Goal: Task Accomplishment & Management: Use online tool/utility

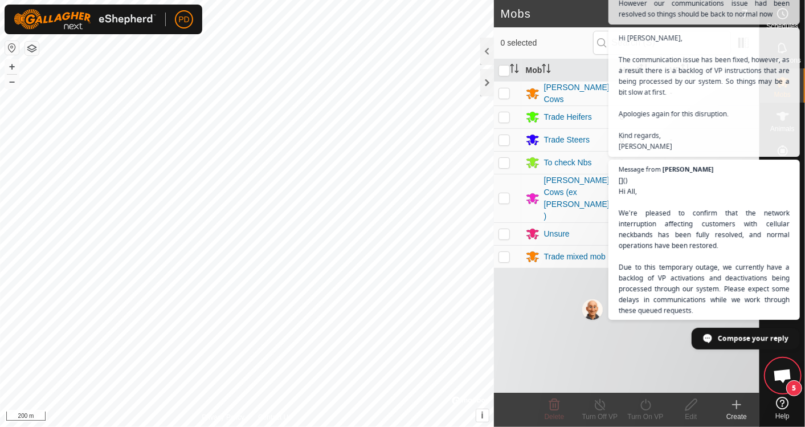
scroll to position [2652, 0]
click at [785, 411] on link "Help" at bounding box center [782, 408] width 45 height 32
click at [523, 354] on div "Mob Head [PERSON_NAME] Cows 0 - Trade Heifers 0 - Trade Steers 0 - To check Nbs…" at bounding box center [627, 225] width 266 height 333
click at [531, 348] on div "Mob Head [PERSON_NAME] Cows 0 - Trade Heifers 0 - Trade Steers 0 - To check Nbs…" at bounding box center [627, 225] width 266 height 333
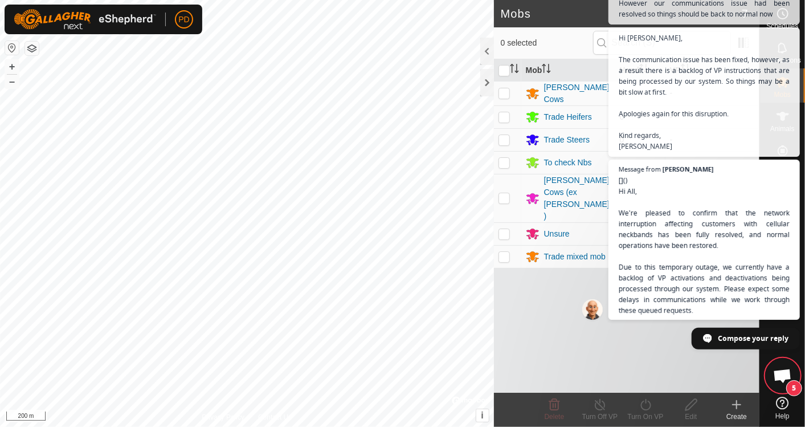
click at [531, 348] on div "Mob Head [PERSON_NAME] Cows 0 - Trade Heifers 0 - Trade Steers 0 - To check Nbs…" at bounding box center [627, 225] width 266 height 333
drag, startPoint x: 618, startPoint y: 44, endPoint x: 634, endPoint y: 184, distance: 140.5
click at [634, 184] on span "Message from [PERSON_NAME] Hi [PERSON_NAME], If the collars don't get updates i…" at bounding box center [704, 134] width 191 height 370
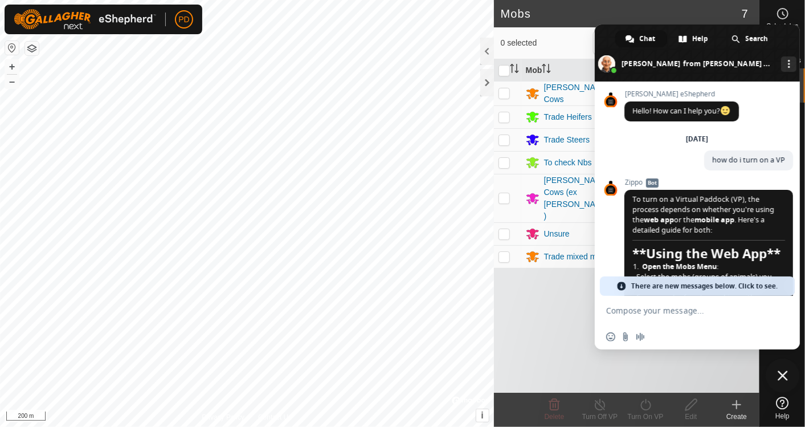
scroll to position [3483, 0]
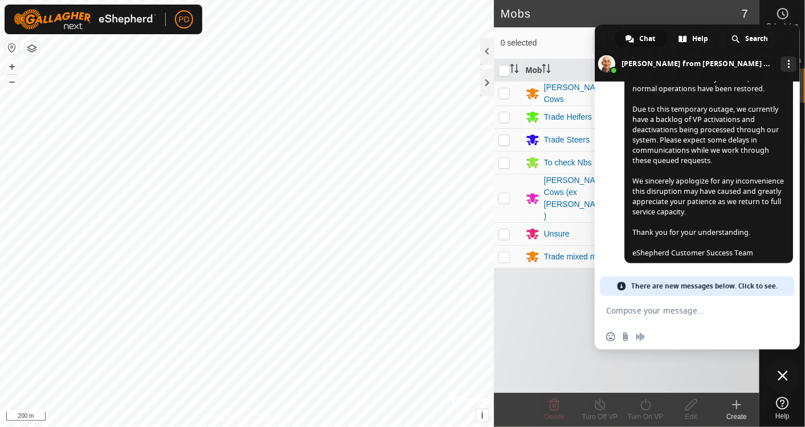
click at [780, 407] on icon at bounding box center [783, 403] width 13 height 13
click at [788, 377] on span "Close chat" at bounding box center [783, 375] width 34 height 34
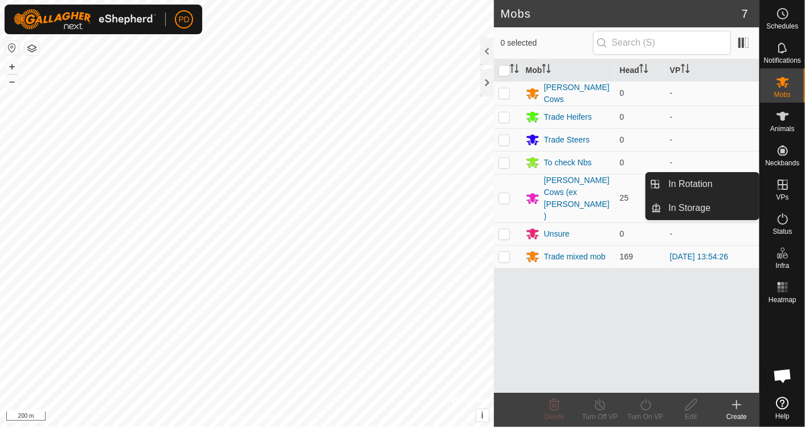
click at [781, 194] on span "VPs" at bounding box center [782, 197] width 13 height 7
click at [707, 181] on link "In Rotation" at bounding box center [710, 184] width 97 height 23
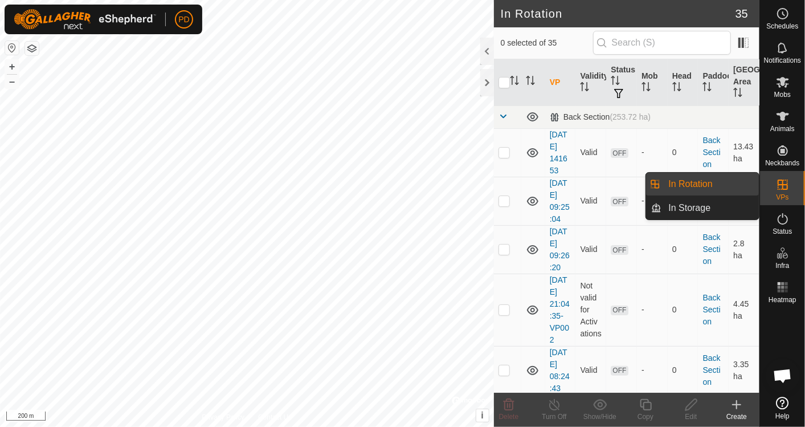
click at [670, 182] on link "In Rotation" at bounding box center [710, 184] width 97 height 23
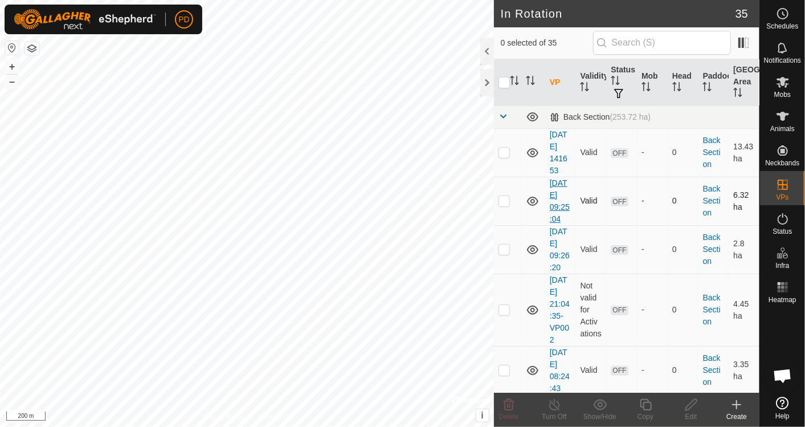
checkbox input "true"
click at [645, 408] on icon at bounding box center [646, 405] width 14 height 14
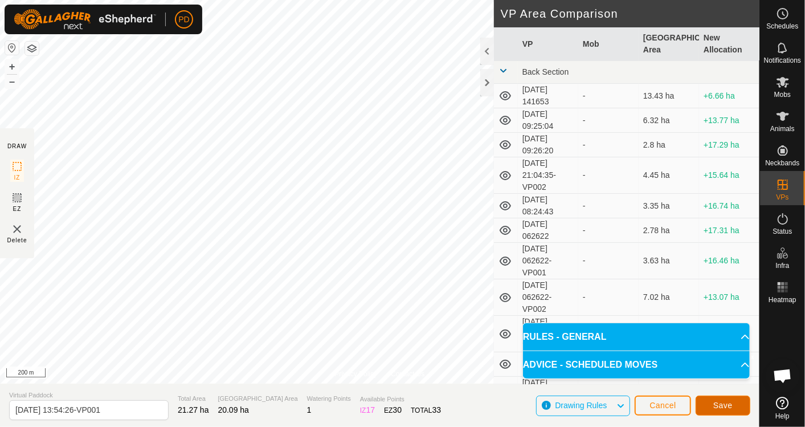
click at [723, 408] on span "Save" at bounding box center [723, 405] width 19 height 9
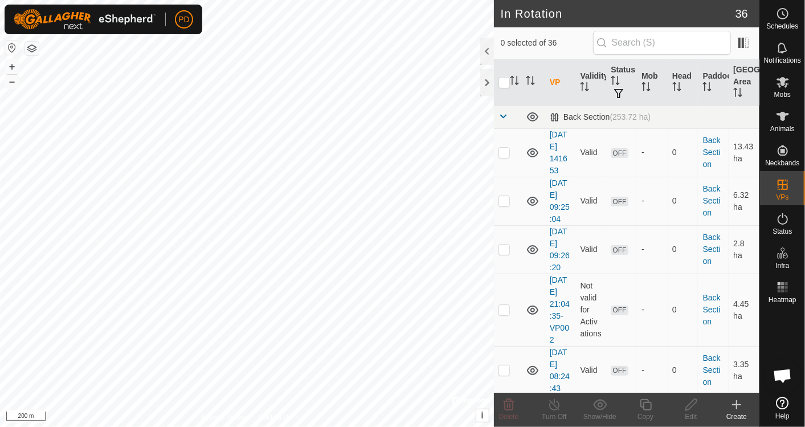
checkbox input "true"
click at [690, 414] on div "Edit" at bounding box center [692, 416] width 46 height 10
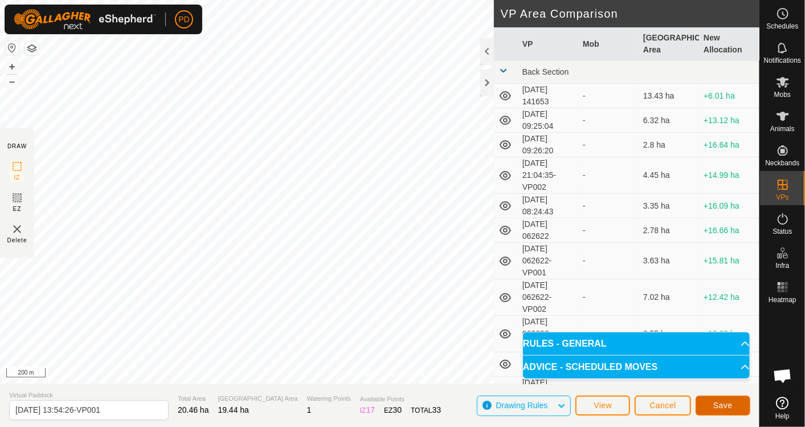
click at [728, 407] on span "Save" at bounding box center [723, 405] width 19 height 9
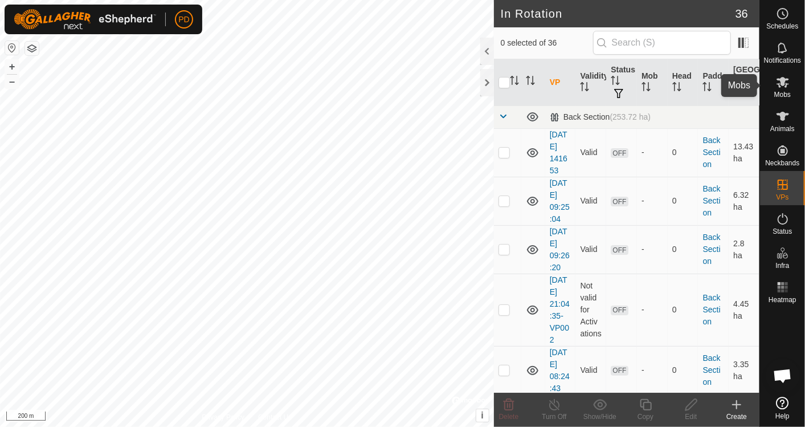
click at [786, 82] on icon at bounding box center [783, 82] width 14 height 14
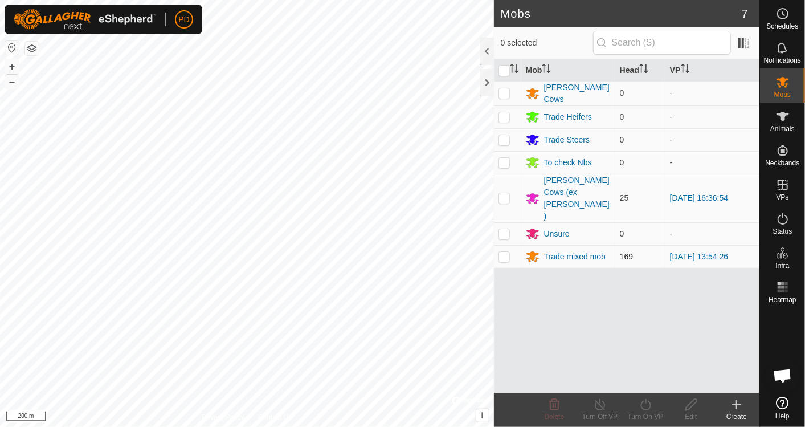
click at [506, 252] on p-checkbox at bounding box center [504, 256] width 11 height 9
checkbox input "true"
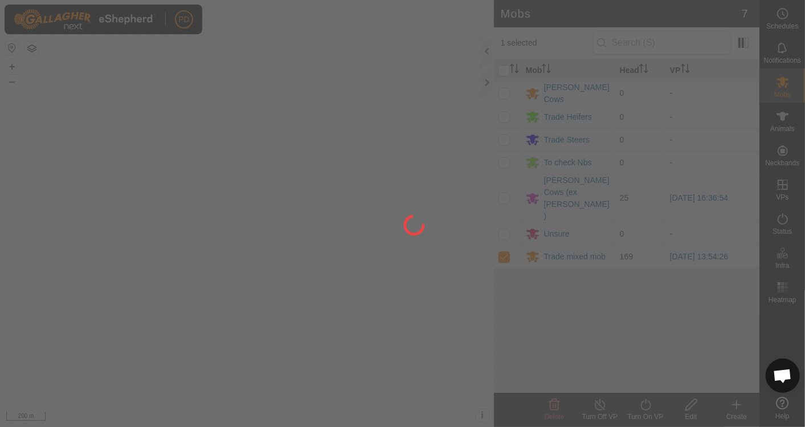
click at [645, 410] on div at bounding box center [402, 213] width 805 height 427
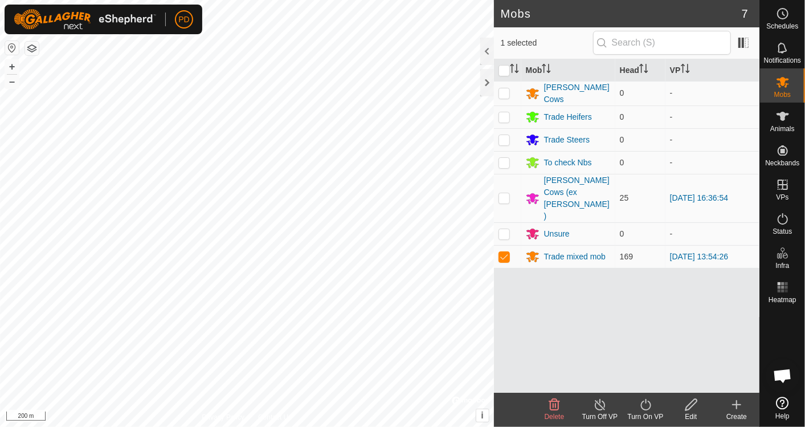
click at [609, 322] on div "Mob Head [PERSON_NAME] Cows 0 - Trade Heifers 0 - Trade Steers 0 - To check Nbs…" at bounding box center [627, 225] width 266 height 333
click at [650, 405] on icon at bounding box center [646, 405] width 14 height 14
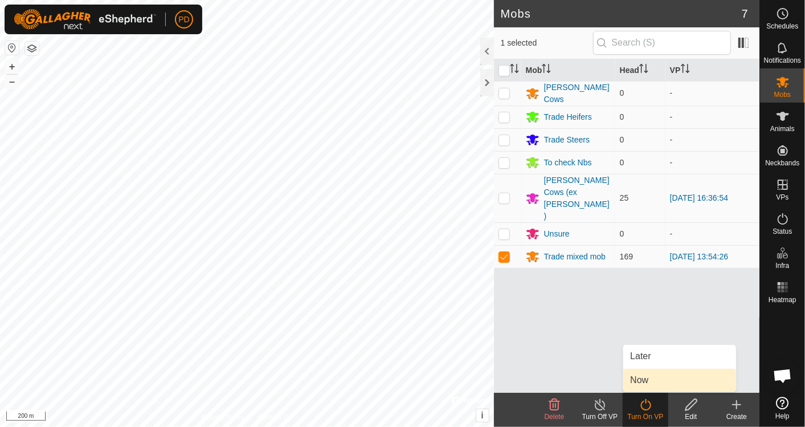
click at [650, 383] on link "Now" at bounding box center [680, 380] width 113 height 23
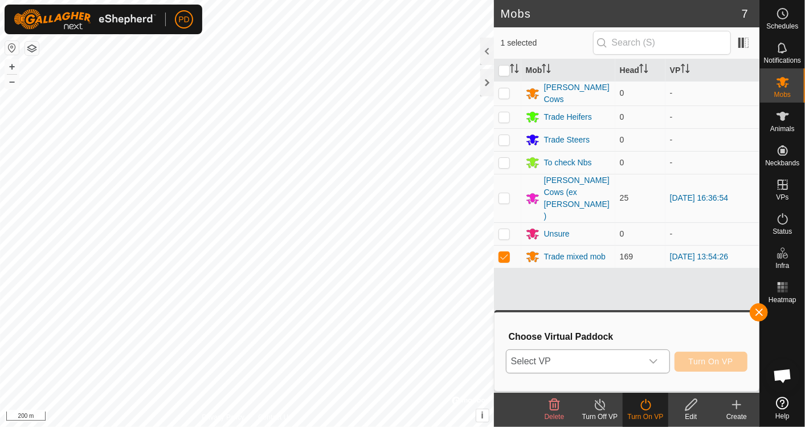
click at [658, 360] on icon "dropdown trigger" at bounding box center [653, 361] width 9 height 9
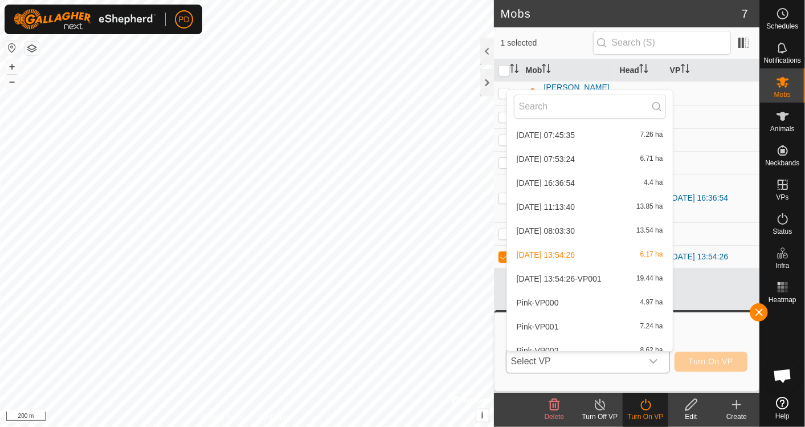
scroll to position [275, 0]
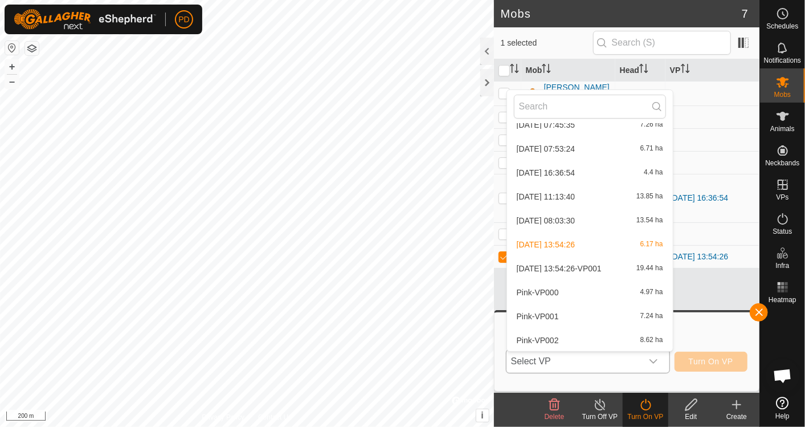
click at [553, 263] on li "[DATE] 13:54:26-VP001 19.44 ha" at bounding box center [590, 268] width 166 height 23
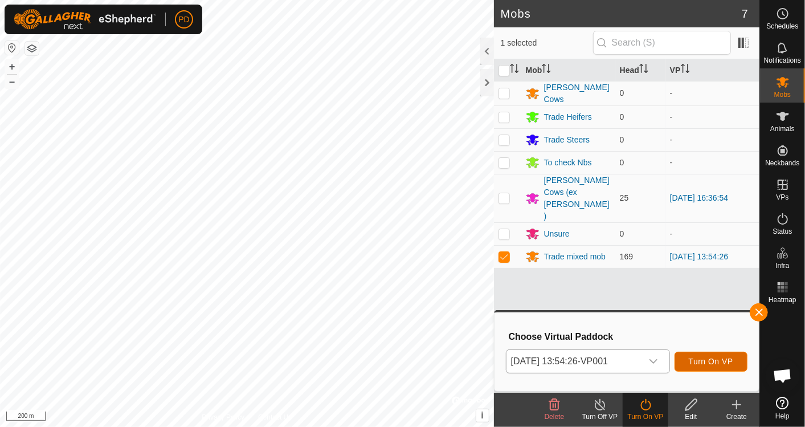
click at [704, 364] on span "Turn On VP" at bounding box center [711, 361] width 44 height 9
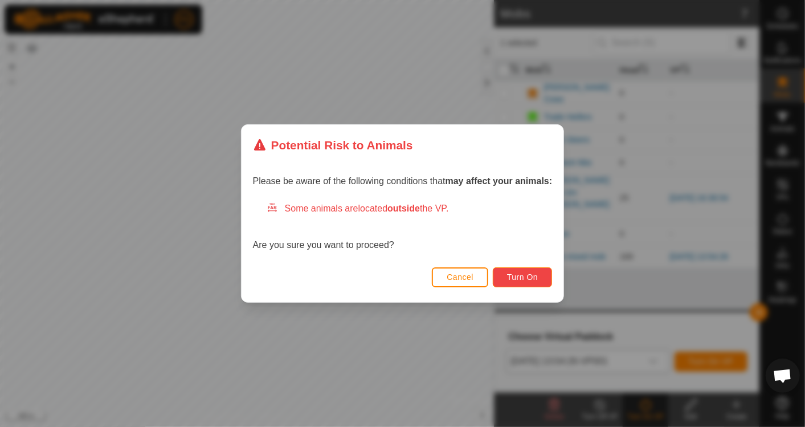
click at [517, 278] on span "Turn On" at bounding box center [522, 276] width 31 height 9
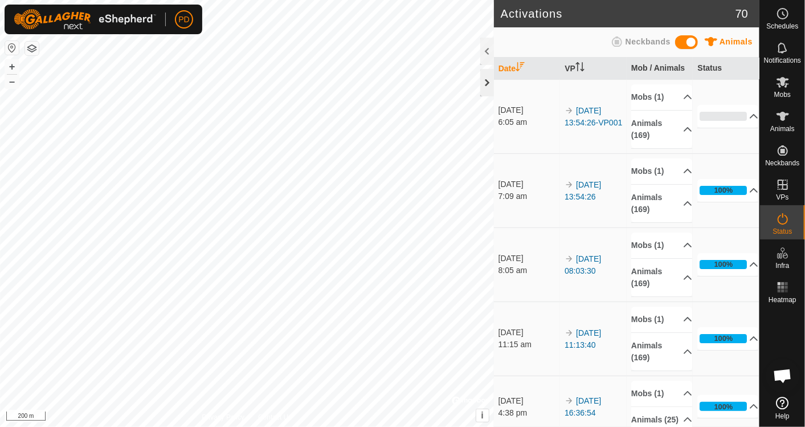
click at [490, 81] on div at bounding box center [487, 82] width 14 height 27
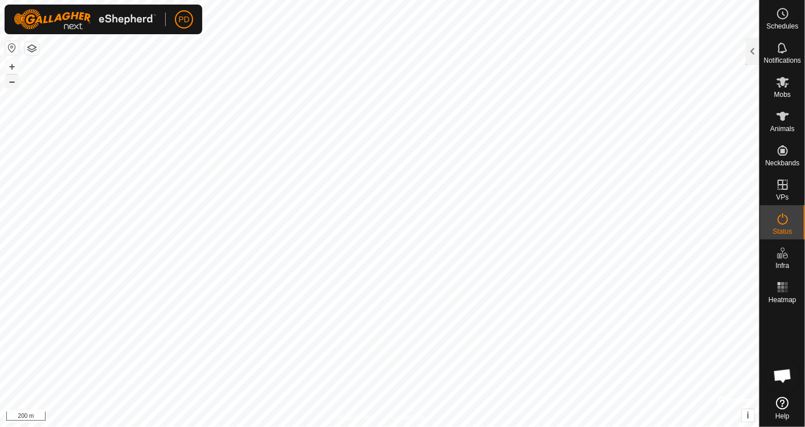
click at [13, 80] on button "–" at bounding box center [12, 82] width 14 height 14
click at [10, 62] on button "+" at bounding box center [12, 67] width 14 height 14
click at [13, 87] on button "–" at bounding box center [12, 82] width 14 height 14
click at [14, 67] on button "+" at bounding box center [12, 67] width 14 height 14
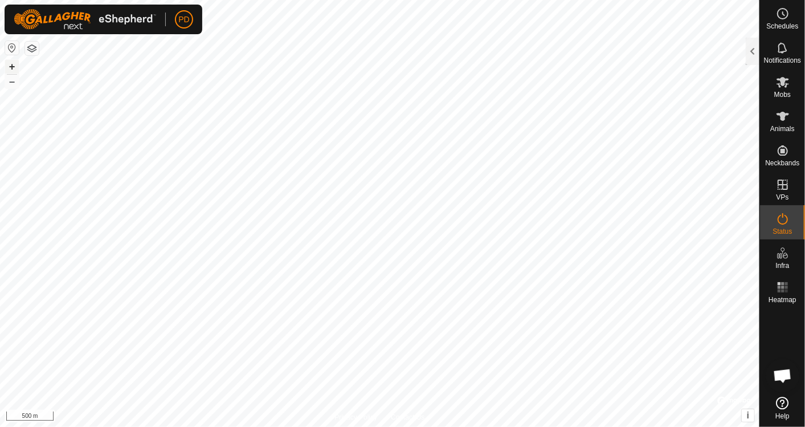
click at [14, 67] on button "+" at bounding box center [12, 67] width 14 height 14
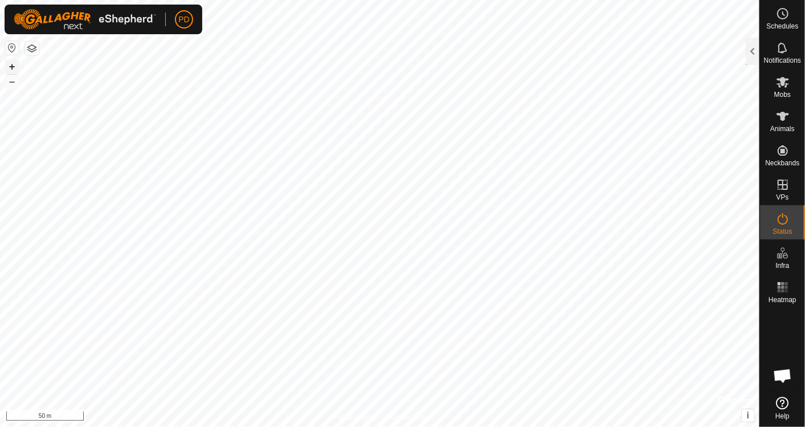
click at [14, 67] on button "+" at bounding box center [12, 67] width 14 height 14
click at [9, 85] on button "–" at bounding box center [12, 82] width 14 height 14
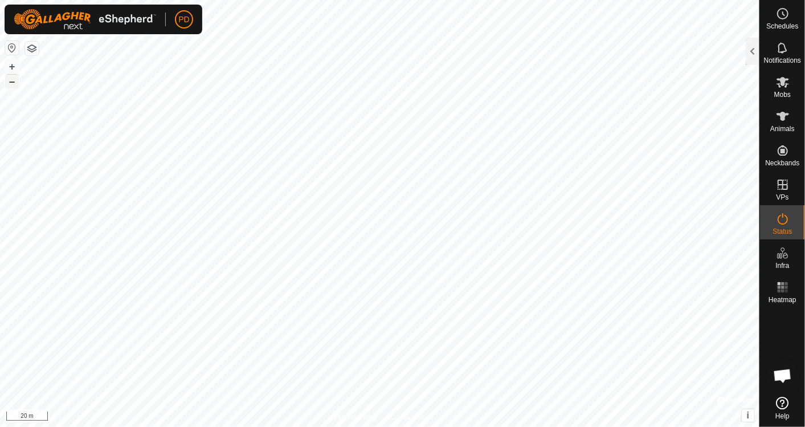
click at [9, 85] on button "–" at bounding box center [12, 82] width 14 height 14
click at [11, 65] on button "+" at bounding box center [12, 67] width 14 height 14
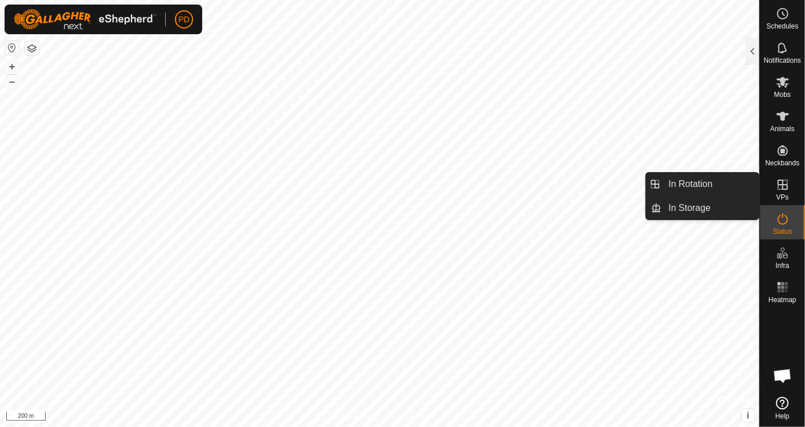
click at [790, 192] on es-virtualpaddocks-svg-icon at bounding box center [783, 185] width 21 height 18
click at [680, 184] on link "In Rotation" at bounding box center [710, 184] width 97 height 23
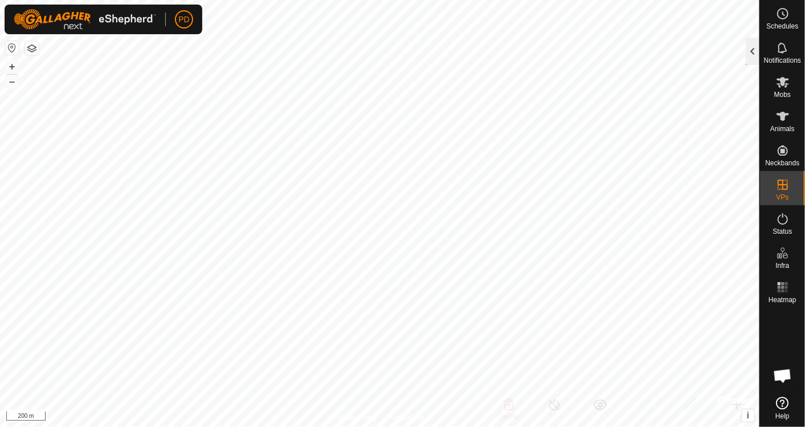
click at [752, 48] on div at bounding box center [753, 51] width 14 height 27
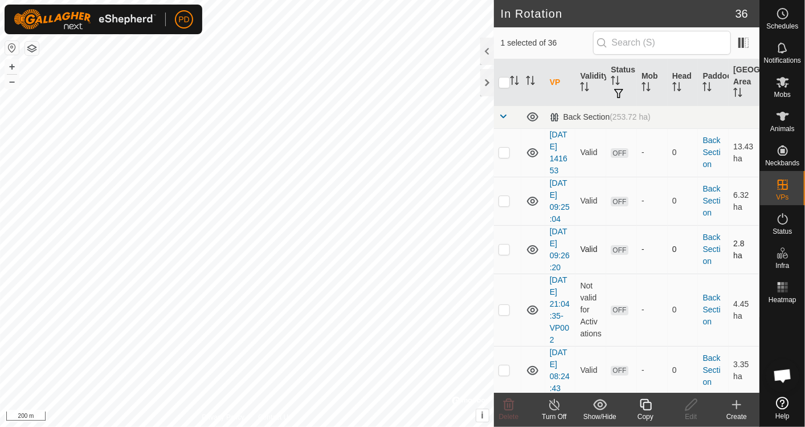
checkbox input "true"
checkbox input "false"
click at [645, 405] on icon at bounding box center [646, 405] width 14 height 14
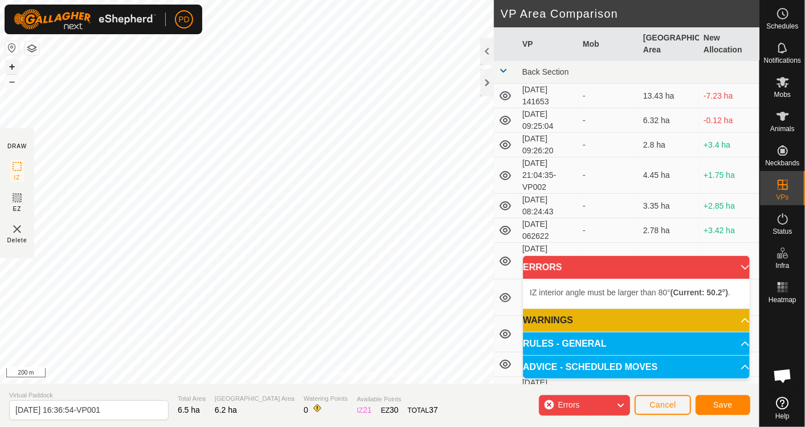
click at [14, 63] on button "+" at bounding box center [12, 67] width 14 height 14
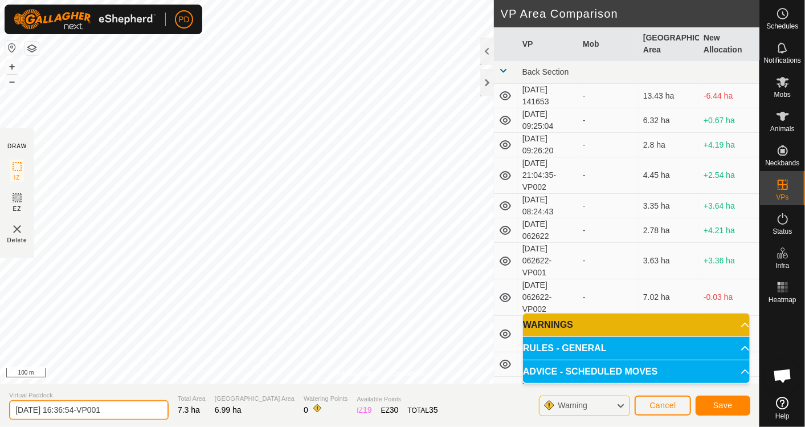
click at [121, 408] on input "[DATE] 16:36:54-VP001" at bounding box center [89, 410] width 160 height 20
type input "2"
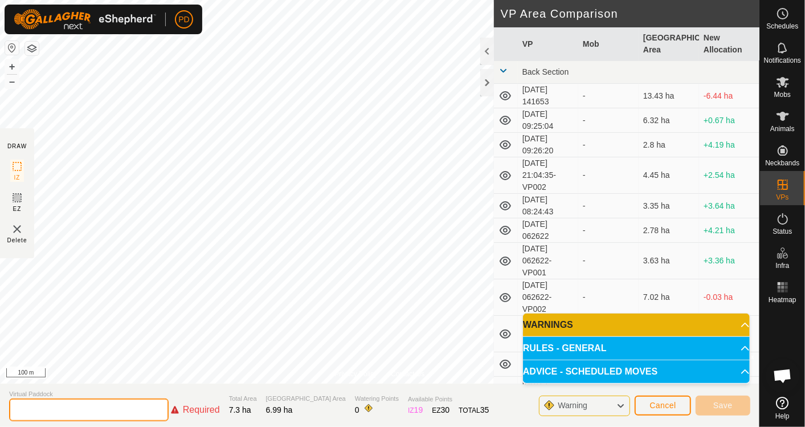
click at [121, 408] on input "text" at bounding box center [89, 409] width 160 height 23
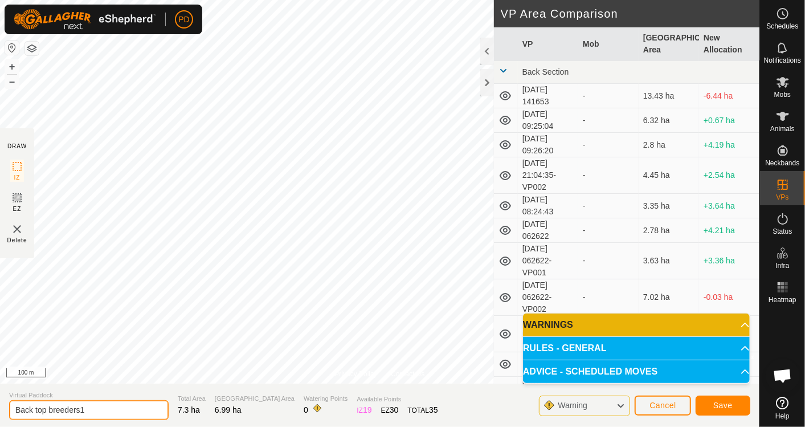
type input "Back top breeders1"
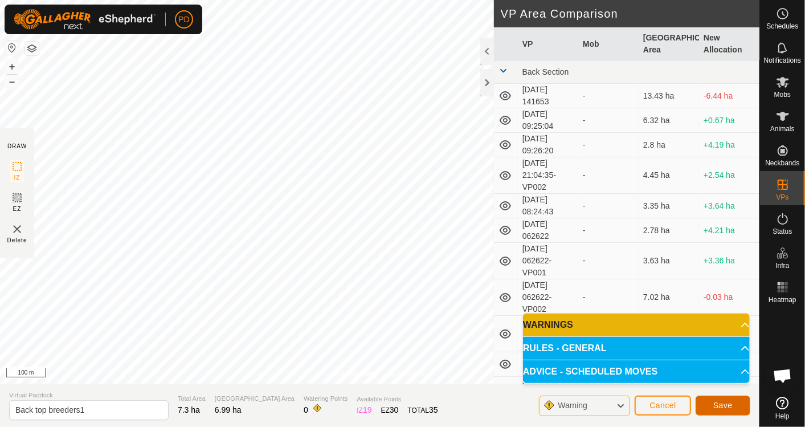
click at [724, 402] on span "Save" at bounding box center [723, 405] width 19 height 9
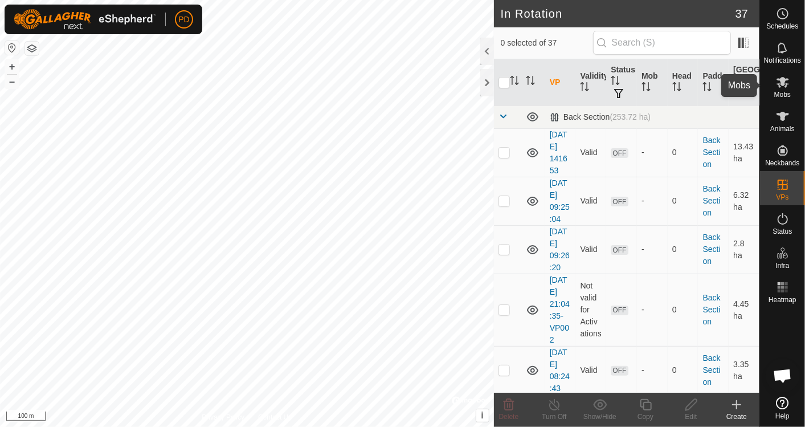
click at [785, 97] on span "Mobs" at bounding box center [783, 94] width 17 height 7
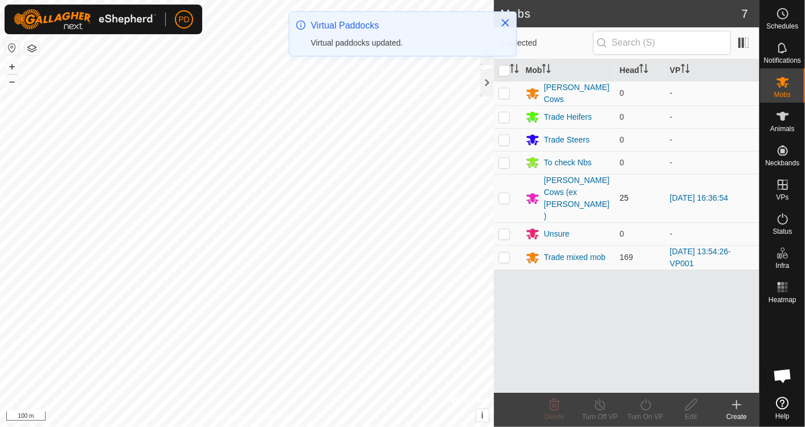
click at [506, 193] on p-checkbox at bounding box center [504, 197] width 11 height 9
checkbox input "true"
click at [653, 411] on div "Turn On VP" at bounding box center [646, 416] width 46 height 10
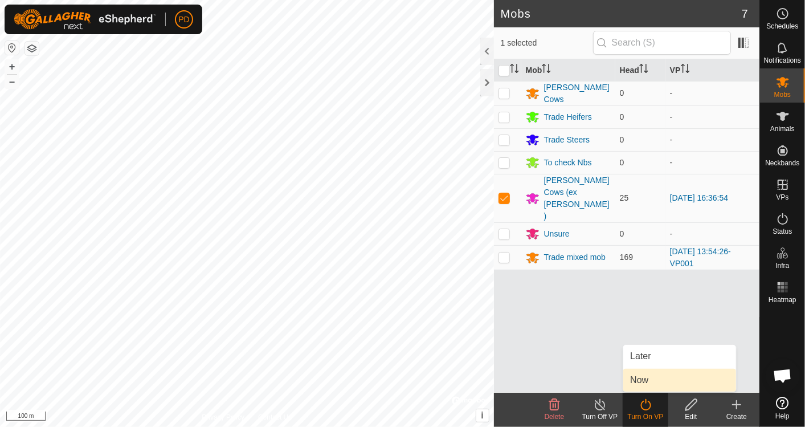
click at [655, 378] on link "Now" at bounding box center [680, 380] width 113 height 23
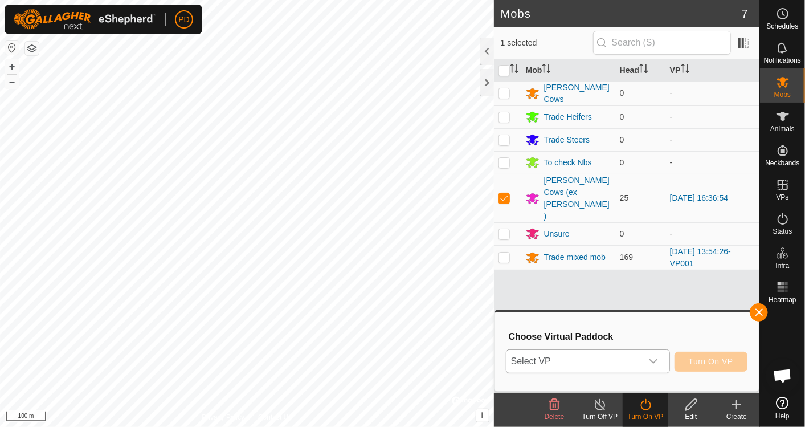
click at [655, 361] on icon "dropdown trigger" at bounding box center [653, 361] width 9 height 9
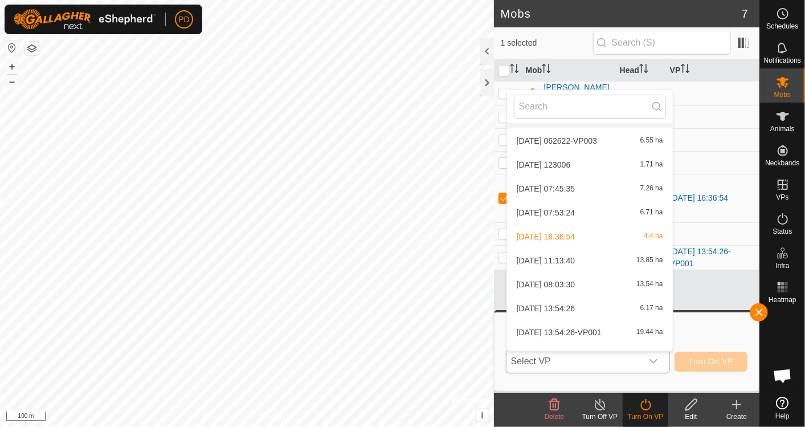
scroll to position [410, 0]
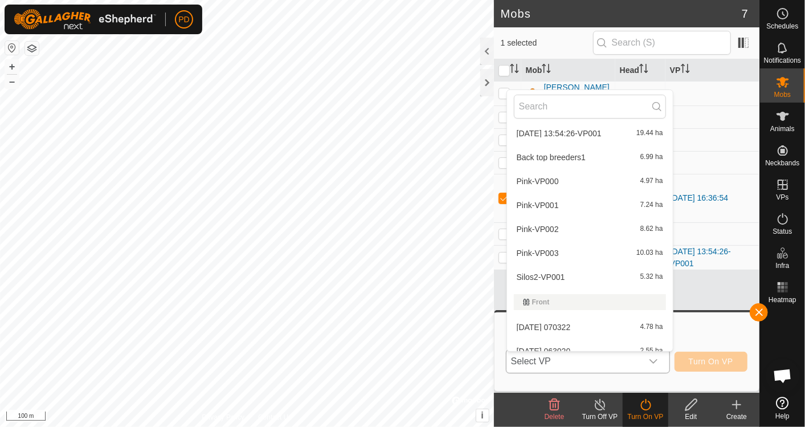
click at [551, 153] on li "Back top breeders1 6.99 ha" at bounding box center [590, 157] width 166 height 23
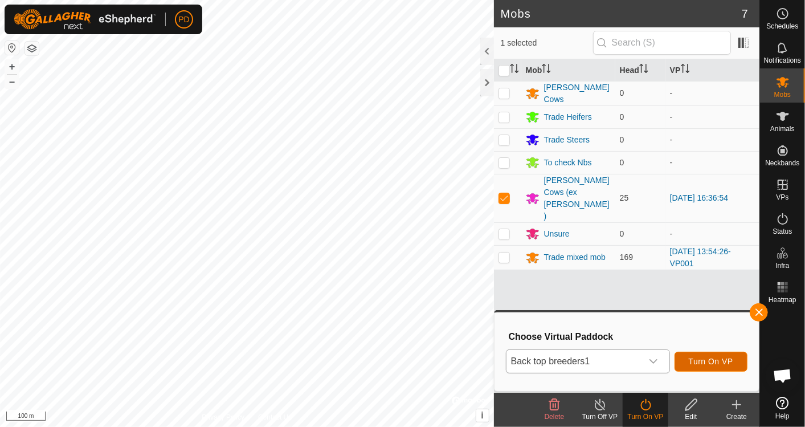
click at [702, 360] on span "Turn On VP" at bounding box center [711, 361] width 44 height 9
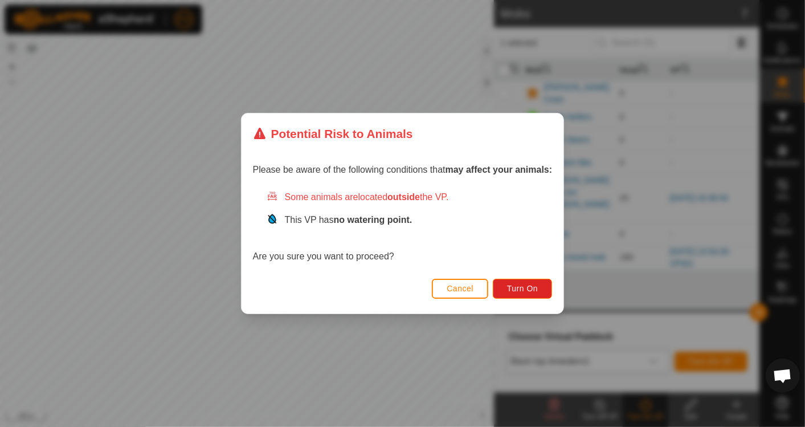
drag, startPoint x: 428, startPoint y: 339, endPoint x: 459, endPoint y: 287, distance: 60.6
click at [459, 287] on div "Potential Risk to Animals Please be aware of the following conditions that may …" at bounding box center [402, 213] width 805 height 427
click at [459, 287] on span "Cancel" at bounding box center [460, 288] width 27 height 9
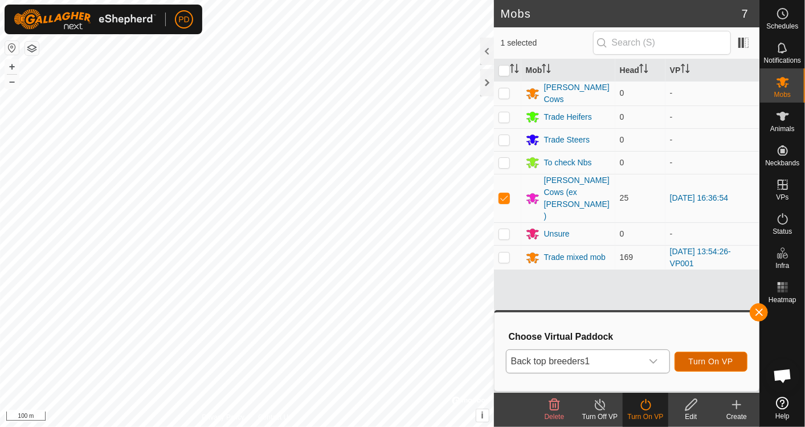
click at [703, 357] on span "Turn On VP" at bounding box center [711, 361] width 44 height 9
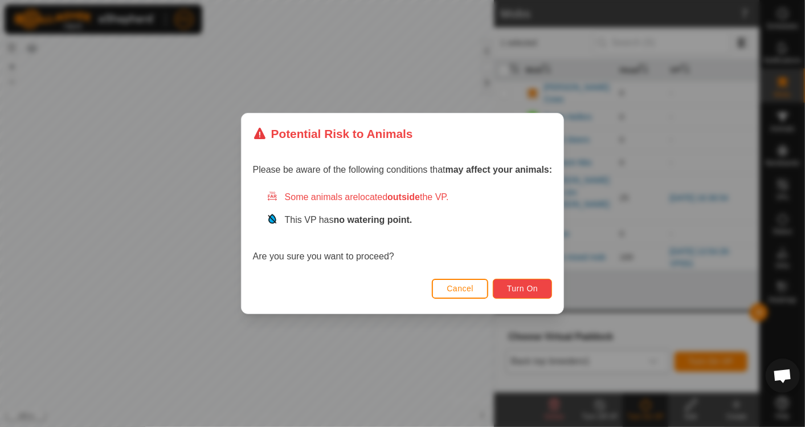
click at [517, 286] on span "Turn On" at bounding box center [522, 288] width 31 height 9
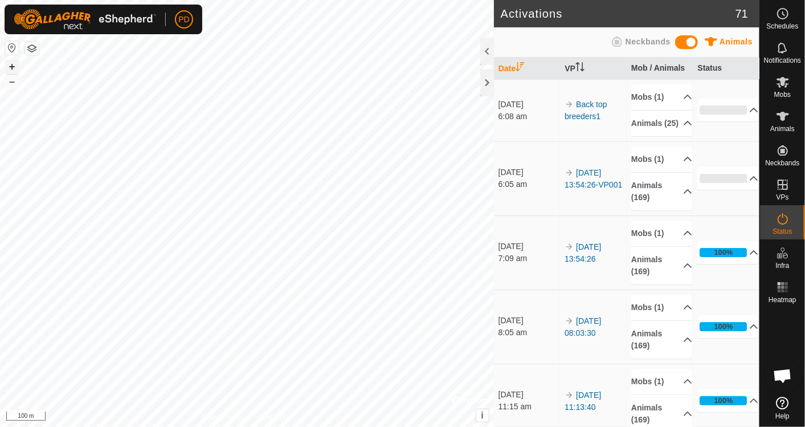
click at [12, 66] on button "+" at bounding box center [12, 67] width 14 height 14
click at [11, 83] on button "–" at bounding box center [12, 82] width 14 height 14
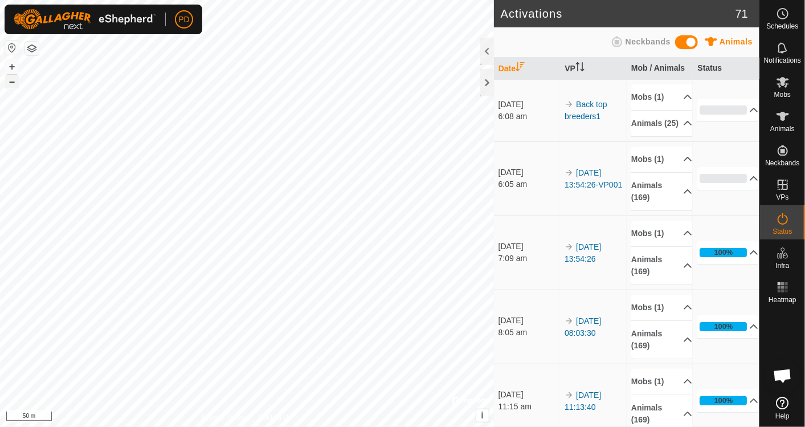
click at [11, 83] on button "–" at bounding box center [12, 82] width 14 height 14
click at [14, 67] on button "+" at bounding box center [12, 67] width 14 height 14
